Goal: Manage account settings

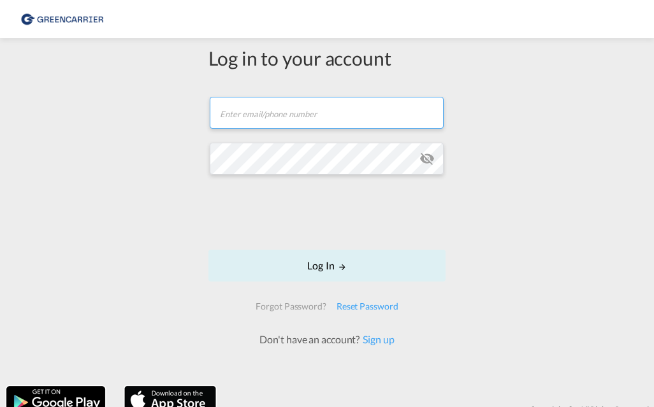
click at [257, 126] on input "text" at bounding box center [327, 113] width 234 height 32
type input "[PERSON_NAME][EMAIL_ADDRESS][PERSON_NAME][PERSON_NAME][DOMAIN_NAME]"
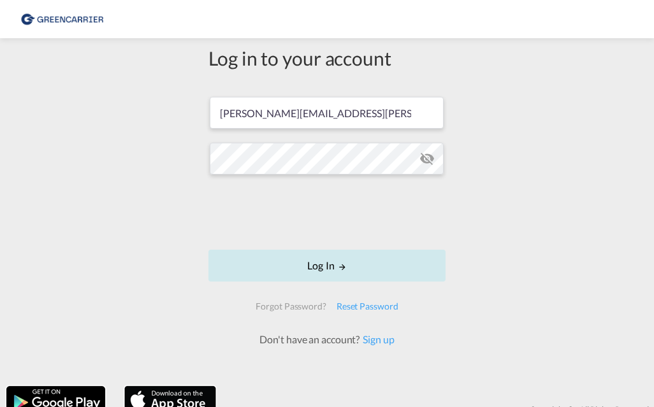
click at [319, 263] on button "Log In" at bounding box center [326, 266] width 237 height 32
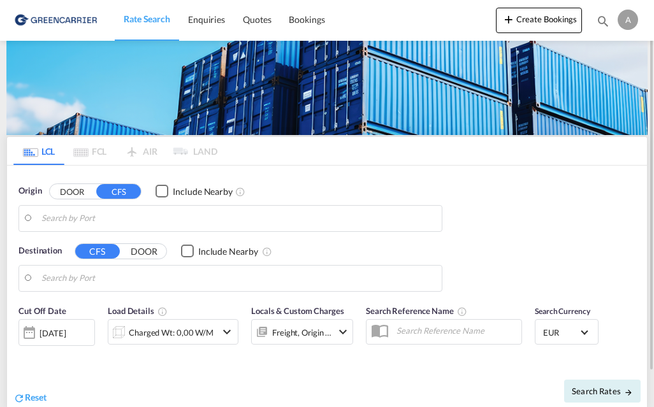
click at [632, 22] on div "A" at bounding box center [628, 20] width 20 height 20
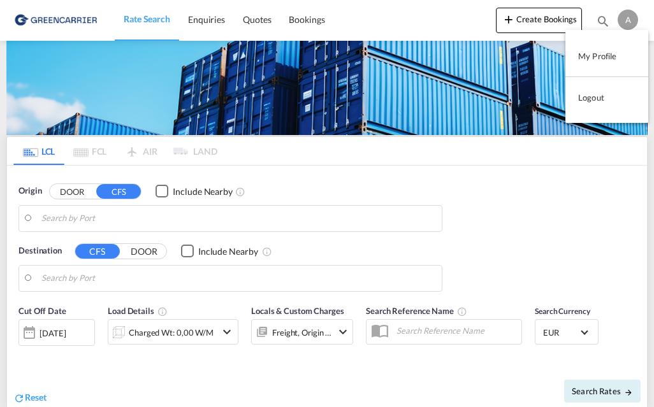
click at [603, 53] on button "My Profile" at bounding box center [606, 55] width 83 height 25
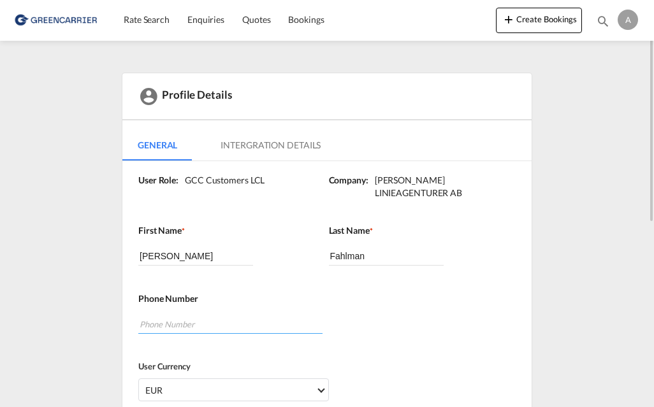
click at [163, 315] on input "tel" at bounding box center [230, 324] width 184 height 19
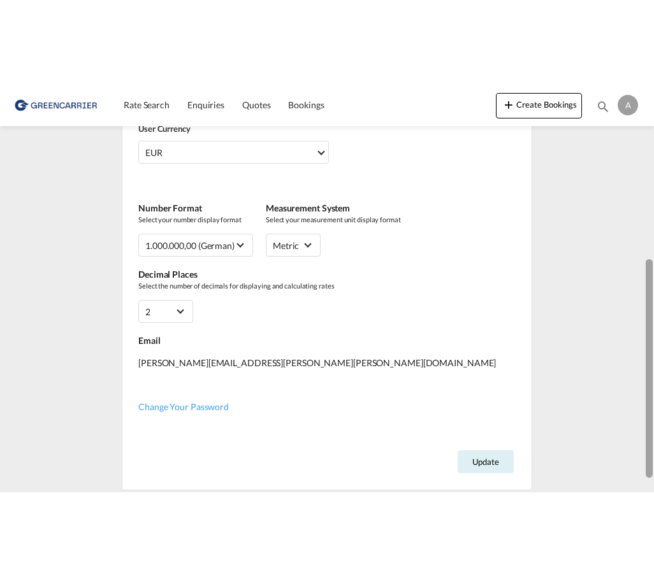
scroll to position [322, 0]
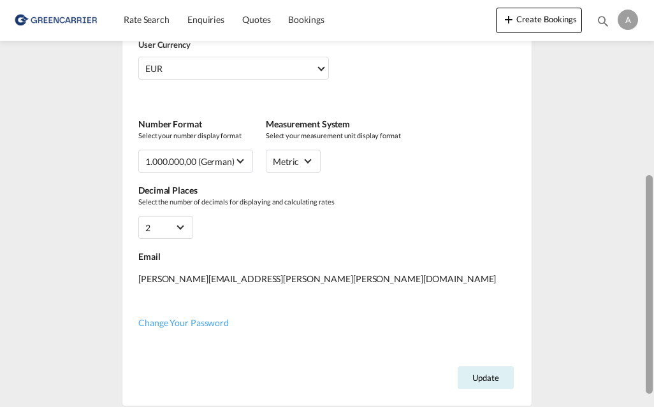
drag, startPoint x: 649, startPoint y: 193, endPoint x: 640, endPoint y: 361, distance: 168.5
click at [640, 361] on md-content "Rate Search Enquiries Quotes Bookings Create Bookings Bookings Quotes Enquiries…" at bounding box center [327, 203] width 654 height 407
type input "0736704658"
click at [197, 317] on span "Change Your Password" at bounding box center [183, 322] width 90 height 11
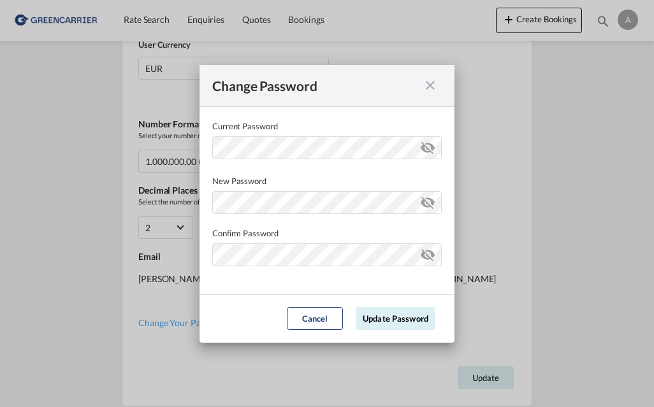
click at [423, 147] on md-icon "icon-eye-off" at bounding box center [427, 145] width 15 height 15
click at [255, 203] on div "Password must contain the following: A special character A number Minimum 8 cha…" at bounding box center [326, 200] width 229 height 27
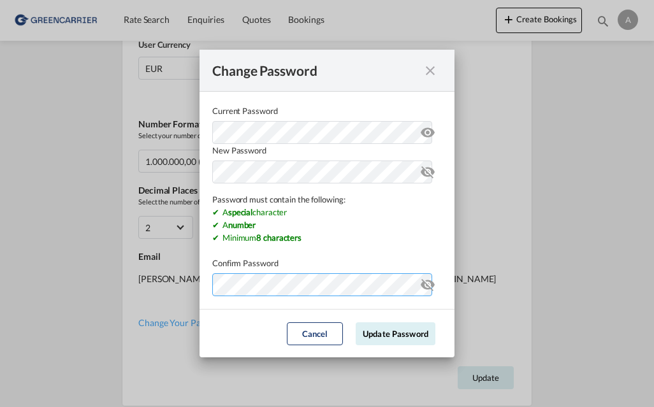
click at [250, 290] on md-dialog-content "Current Password New Password Password must contain the following: A special ch…" at bounding box center [326, 200] width 255 height 217
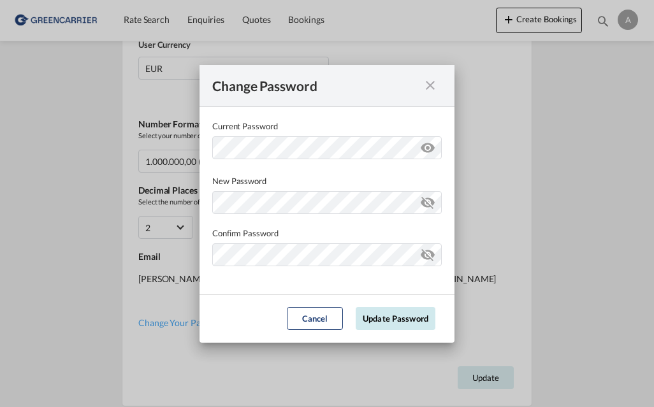
click at [404, 313] on button "Update Password" at bounding box center [396, 318] width 80 height 23
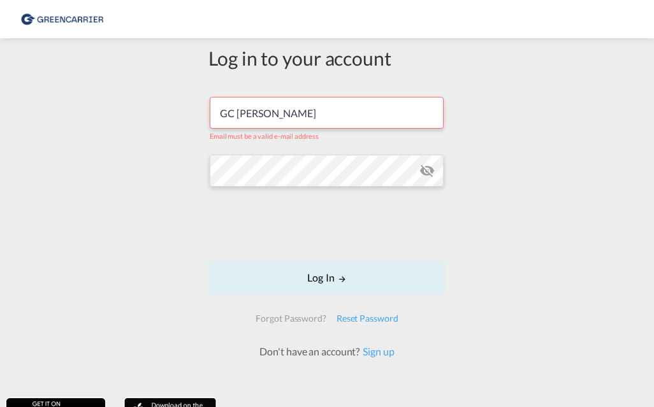
drag, startPoint x: 284, startPoint y: 109, endPoint x: 178, endPoint y: 110, distance: 105.8
click at [178, 110] on div "Log in to your account GC [PERSON_NAME] Email must be a valid e-mail address Lo…" at bounding box center [327, 218] width 654 height 347
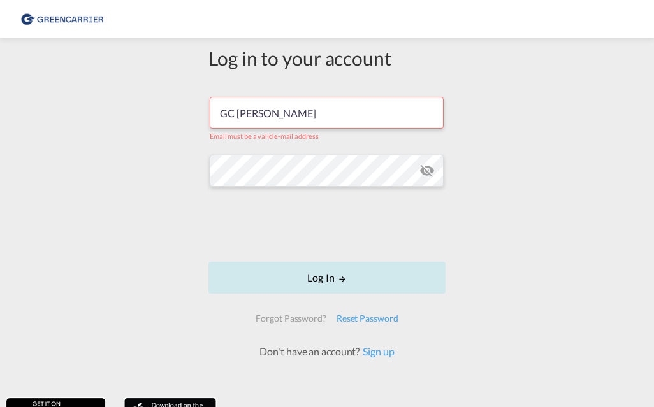
click at [321, 278] on button "Log In" at bounding box center [326, 278] width 237 height 32
click at [315, 272] on button "Log In" at bounding box center [326, 278] width 237 height 32
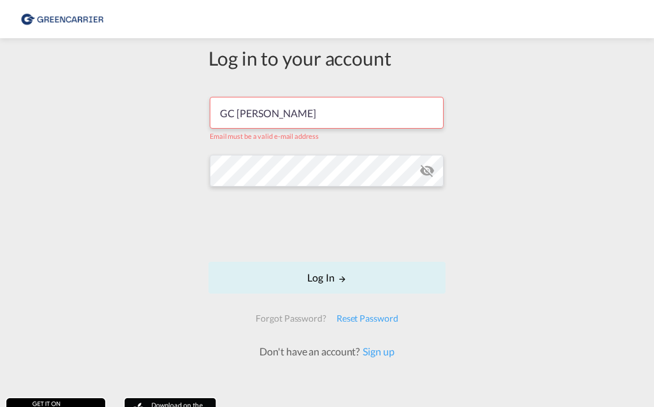
drag, startPoint x: 241, startPoint y: 112, endPoint x: 203, endPoint y: 112, distance: 38.2
click at [203, 112] on div "Log in to your account GC [PERSON_NAME] Email must be a valid e-mail address Lo…" at bounding box center [327, 202] width 256 height 314
type input "[PERSON_NAME][EMAIL_ADDRESS][PERSON_NAME][PERSON_NAME][DOMAIN_NAME]"
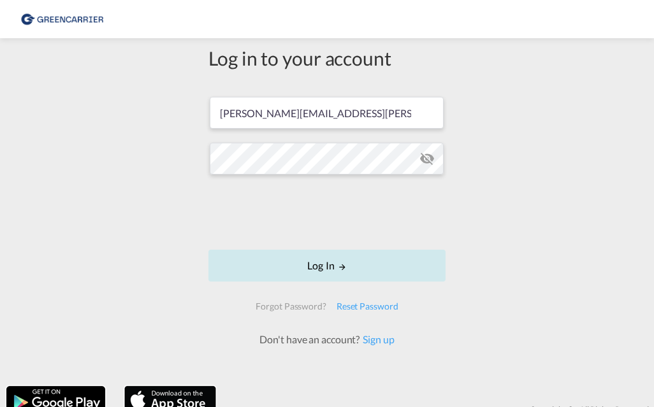
click at [308, 263] on button "Log In" at bounding box center [326, 266] width 237 height 32
